Goal: Information Seeking & Learning: Learn about a topic

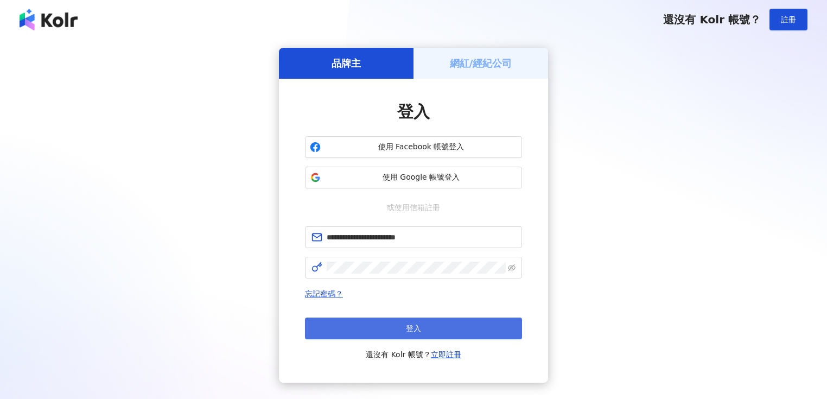
click at [383, 323] on button "登入" at bounding box center [413, 328] width 217 height 22
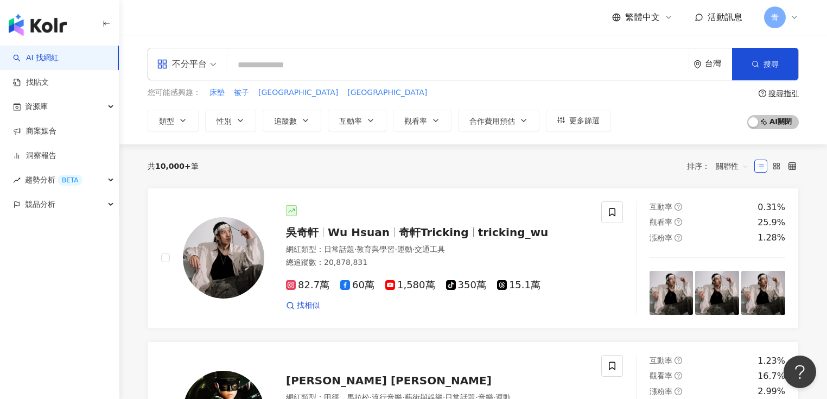
click at [372, 65] on input "search" at bounding box center [458, 65] width 453 height 21
type input "**********"
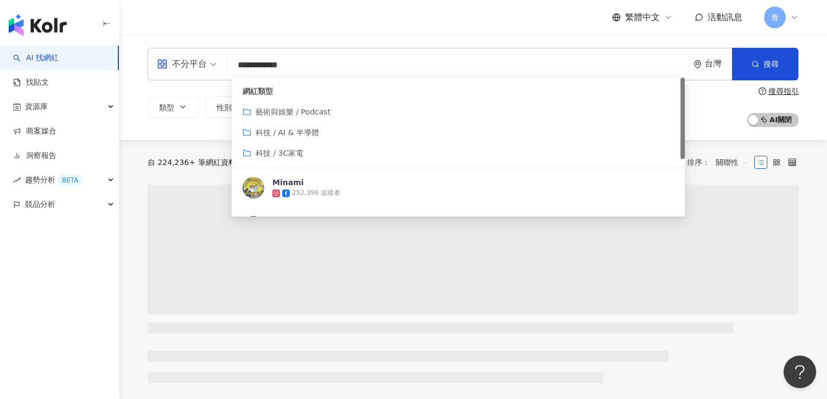
scroll to position [43, 0]
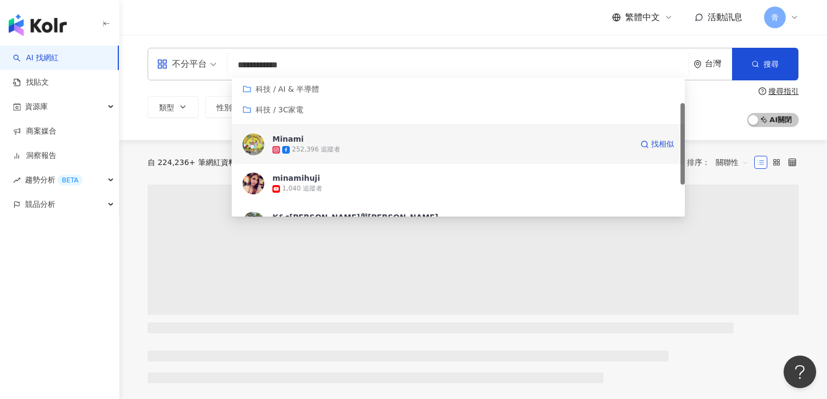
click at [356, 141] on span "Minami" at bounding box center [452, 139] width 360 height 11
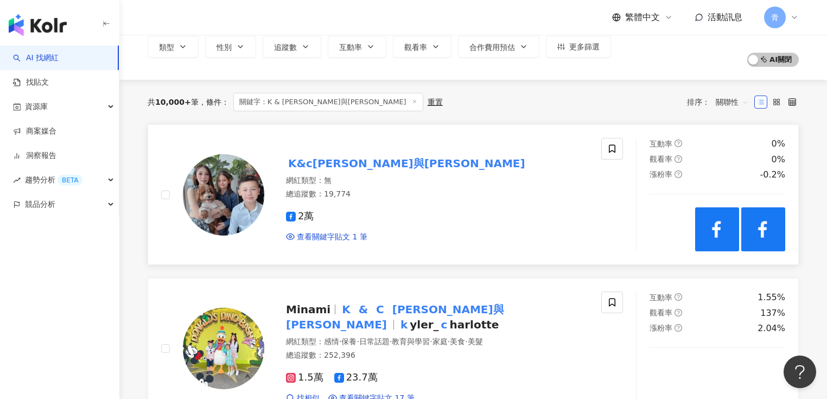
scroll to position [87, 0]
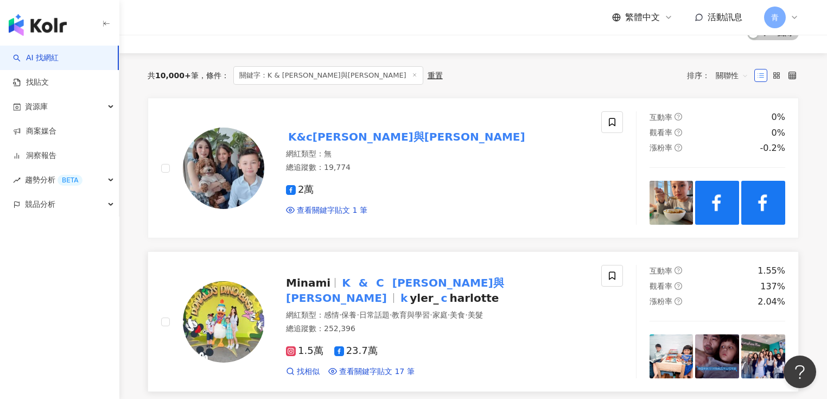
click at [385, 289] on mark "凱勒與夏綠妹" at bounding box center [395, 290] width 218 height 33
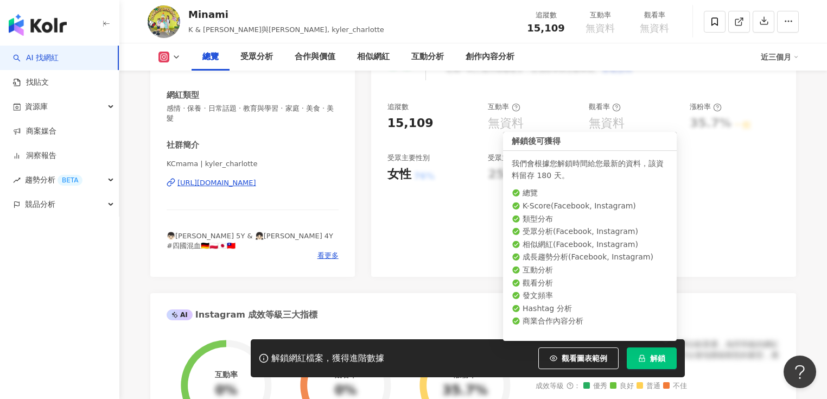
drag, startPoint x: 651, startPoint y: 352, endPoint x: 566, endPoint y: 166, distance: 204.5
click at [566, 166] on body "AI 找網紅 找貼文 資源庫 商案媒合 洞察報告 趨勢分析 BETA 競品分析 繁體中文 活動訊息 青 1.5萬 23.7萬 Minami K & [PERS…" at bounding box center [413, 25] width 827 height 399
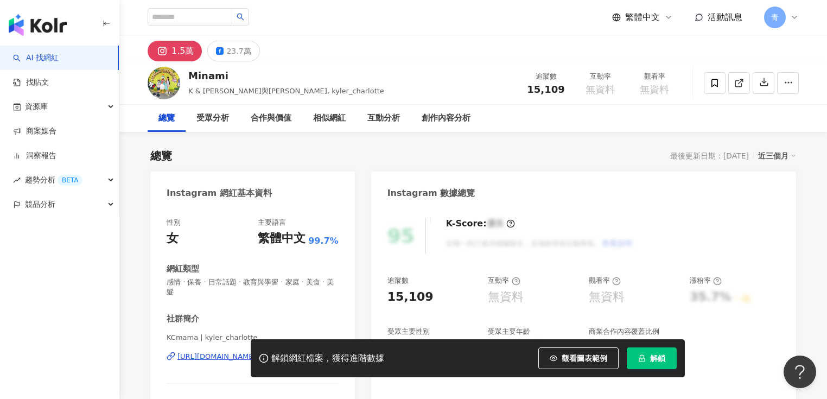
click at [371, 148] on div "總覽 最後更新日期：[DATE] 近三個月" at bounding box center [473, 155] width 646 height 15
click at [645, 363] on button "解鎖" at bounding box center [652, 358] width 50 height 22
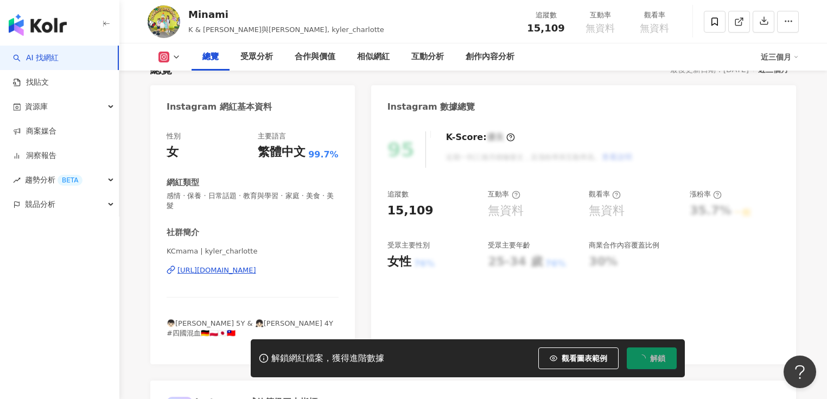
scroll to position [87, 0]
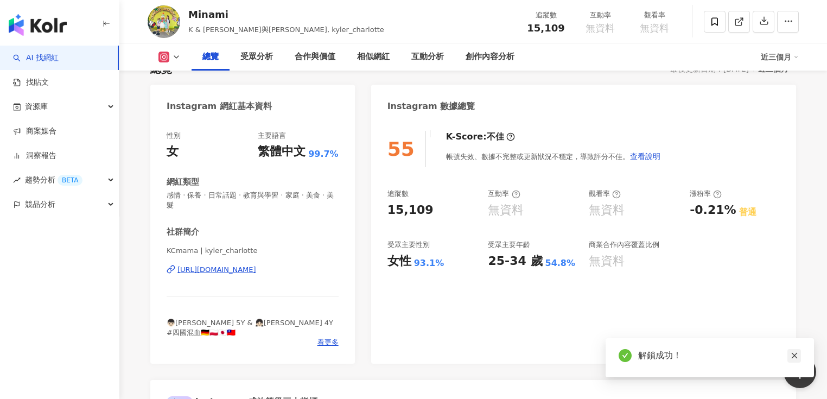
click at [795, 354] on icon "close" at bounding box center [794, 356] width 6 height 6
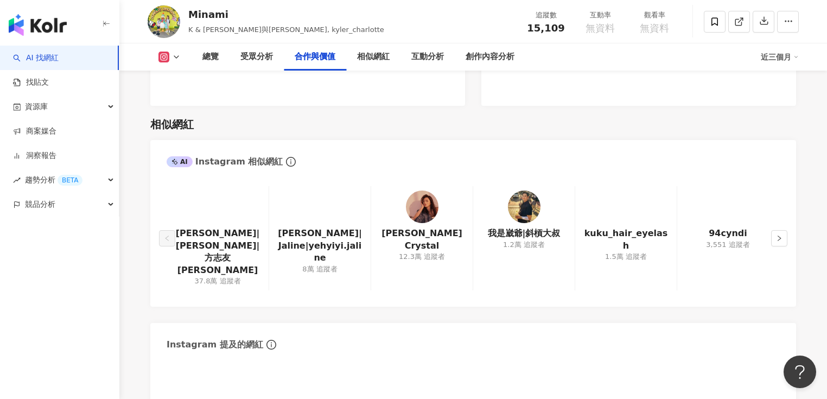
scroll to position [1737, 0]
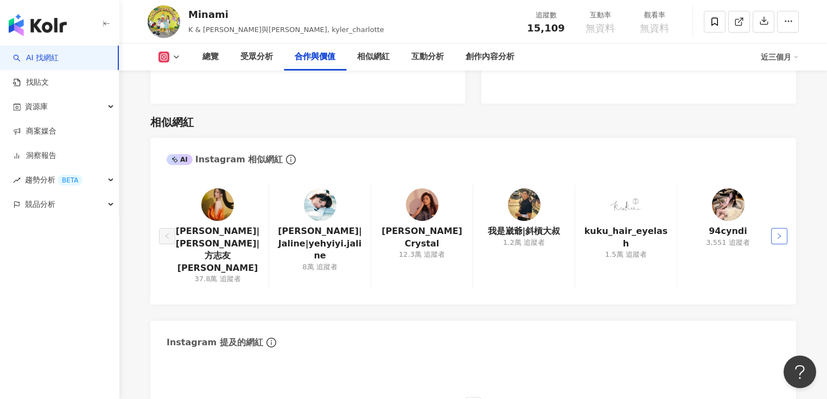
click at [779, 234] on icon "right" at bounding box center [779, 236] width 7 height 7
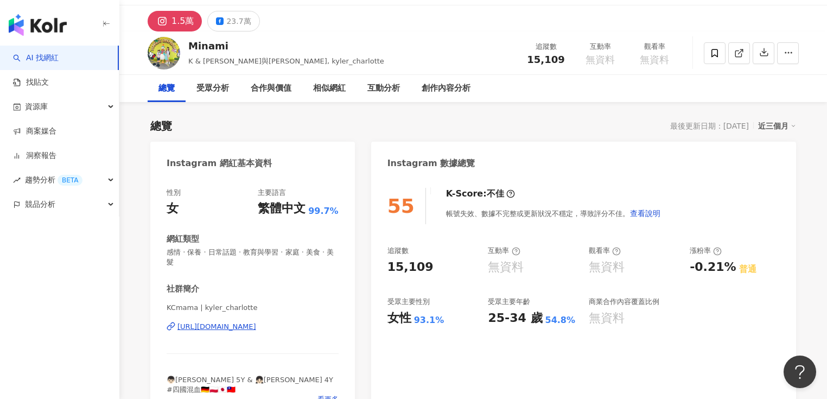
scroll to position [0, 0]
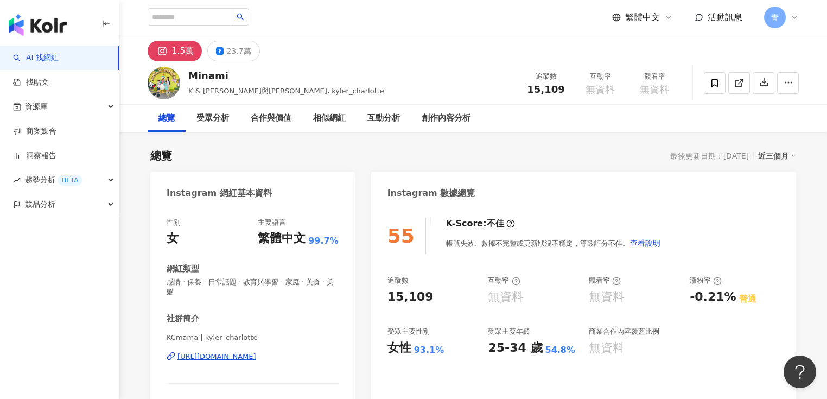
click at [798, 16] on icon at bounding box center [794, 17] width 9 height 9
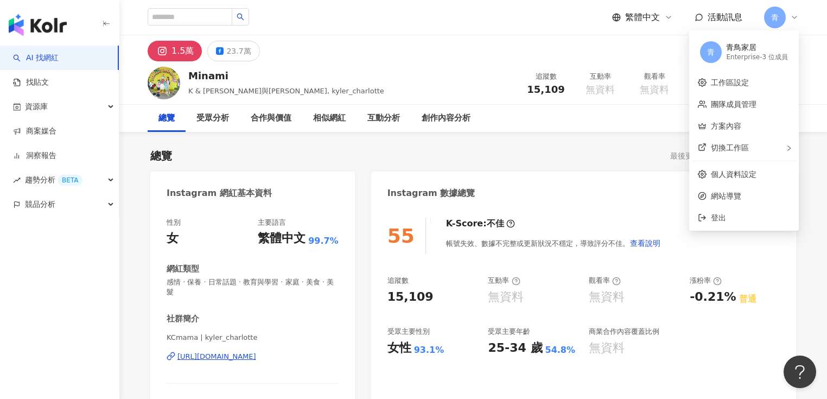
click at [798, 16] on icon at bounding box center [794, 17] width 9 height 9
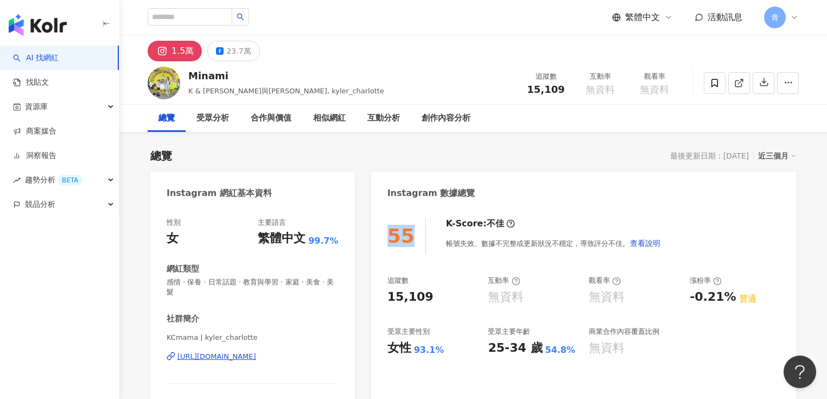
drag, startPoint x: 385, startPoint y: 241, endPoint x: 412, endPoint y: 241, distance: 27.1
click at [412, 241] on div "55 K-Score : 不佳 帳號失效、數據不完整或更新狀況不穩定，導致評分不佳。 查看說明 追蹤數 15,109 互動率 無資料 觀看率 無資料 漲粉率 …" at bounding box center [583, 329] width 425 height 244
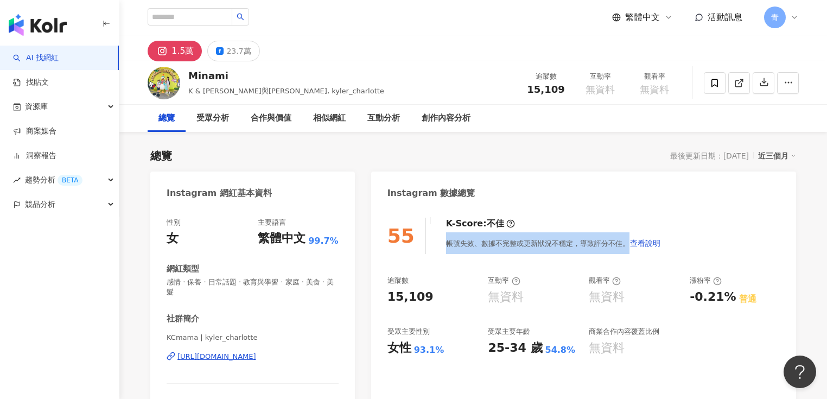
drag, startPoint x: 658, startPoint y: 243, endPoint x: 431, endPoint y: 250, distance: 227.0
click at [431, 250] on div "55 K-Score : 不佳 帳號失效、數據不完整或更新狀況不穩定，導致評分不佳。 查看說明" at bounding box center [583, 236] width 392 height 36
click at [493, 243] on div "帳號失效、數據不完整或更新狀況不穩定，導致評分不佳。 查看說明" at bounding box center [553, 243] width 215 height 22
drag, startPoint x: 447, startPoint y: 247, endPoint x: 634, endPoint y: 249, distance: 187.2
click at [634, 249] on div "帳號失效、數據不完整或更新狀況不穩定，導致評分不佳。 查看說明" at bounding box center [553, 243] width 215 height 22
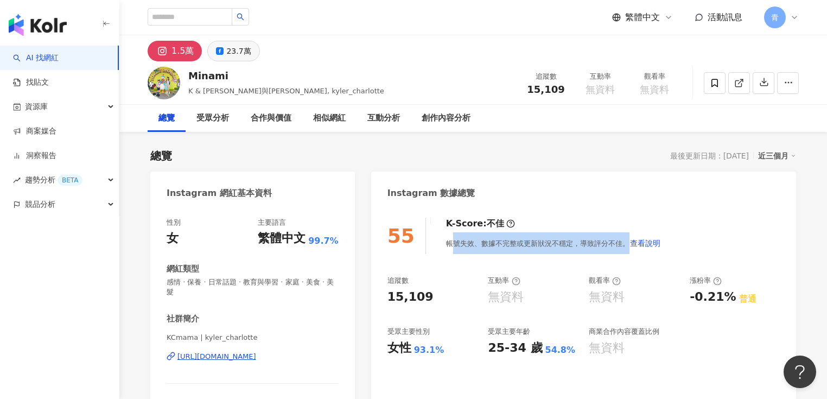
click at [226, 50] on div "23.7萬" at bounding box center [238, 50] width 24 height 15
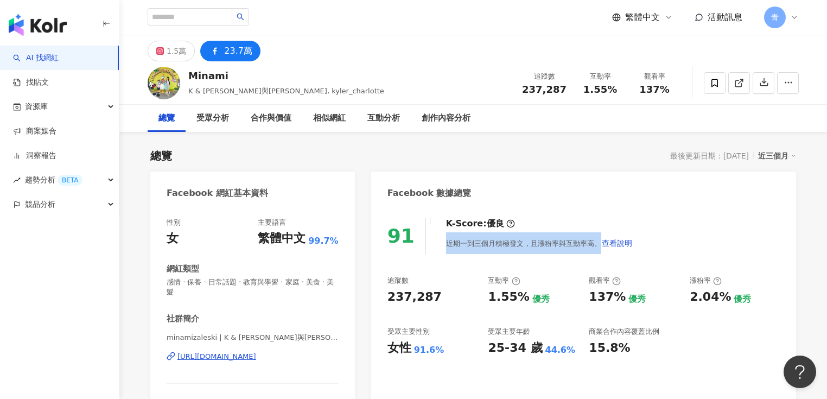
click at [683, 213] on div "91 K-Score : 優良 近期一到三個月積極發文，且漲粉率與互動率高。 查看說明 追蹤數 237,287 互動率 1.55% 優秀 觀看率 137% 優…" at bounding box center [583, 324] width 425 height 234
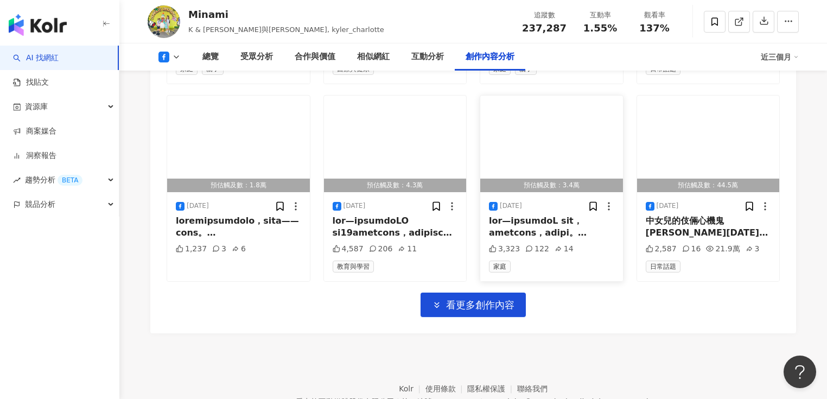
scroll to position [3440, 0]
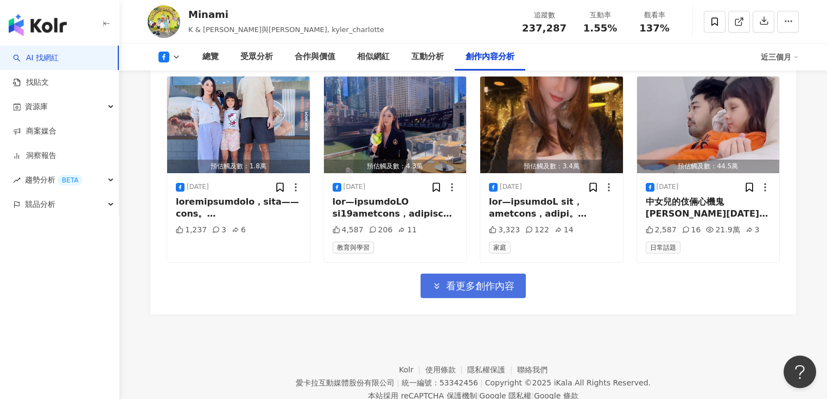
click at [487, 274] on button "看更多創作內容" at bounding box center [473, 286] width 105 height 24
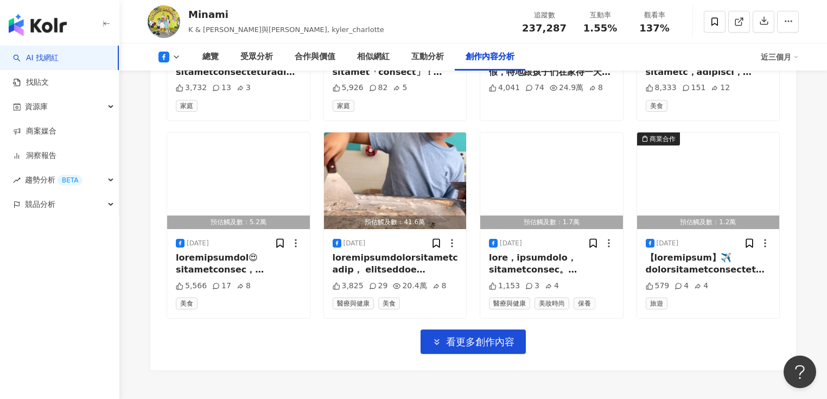
scroll to position [4004, 0]
